Goal: Navigation & Orientation: Find specific page/section

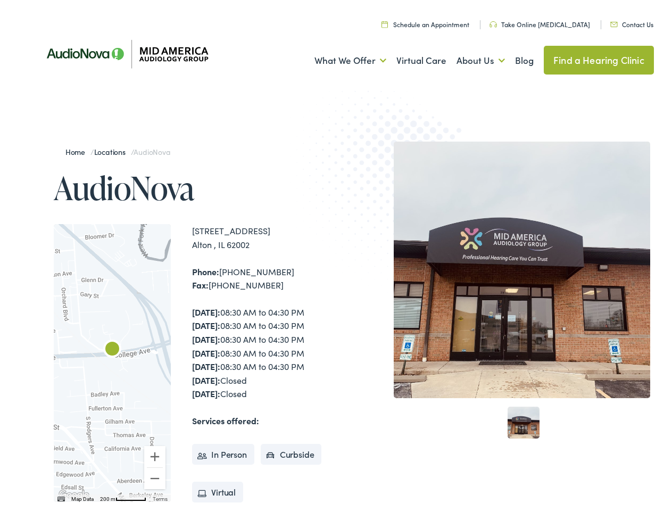
click at [336, 255] on img at bounding box center [394, 182] width 208 height 227
click at [340, 57] on link "What We Offer" at bounding box center [350, 57] width 72 height 39
click at [469, 57] on link "About Us" at bounding box center [480, 57] width 48 height 39
click at [112, 360] on div at bounding box center [112, 360] width 117 height 278
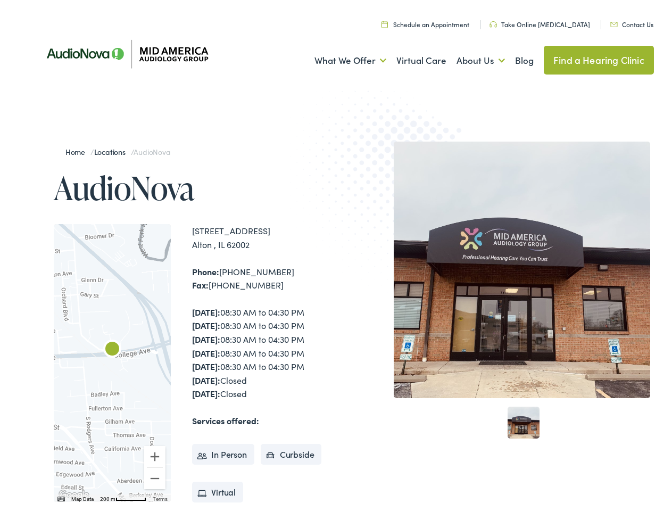
click at [112, 360] on div at bounding box center [112, 360] width 117 height 278
click at [112, 347] on img "AudioNova" at bounding box center [112, 347] width 26 height 26
click at [155, 453] on button "Zoom in" at bounding box center [154, 453] width 21 height 21
click at [155, 475] on button "Zoom out" at bounding box center [154, 474] width 21 height 21
click at [60, 496] on img "Keyboard shortcuts" at bounding box center [60, 495] width 7 height 5
